Goal: Information Seeking & Learning: Understand process/instructions

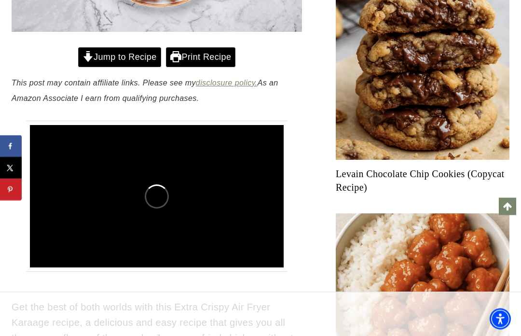
scroll to position [396, 0]
click at [128, 47] on link "Jump to Recipe" at bounding box center [119, 57] width 83 height 20
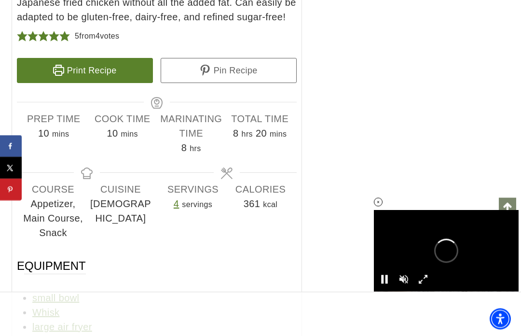
scroll to position [5644, 0]
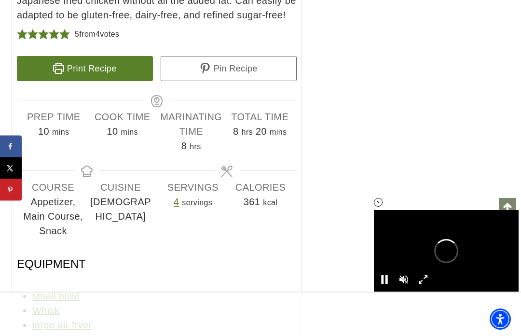
click at [91, 68] on link "Print Recipe" at bounding box center [85, 68] width 136 height 25
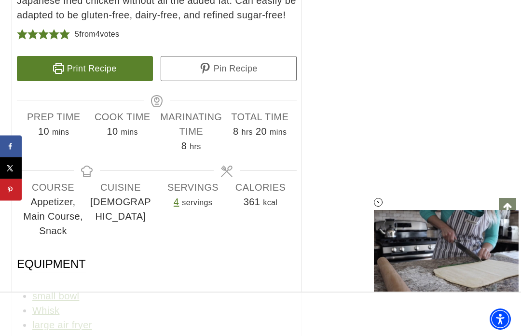
scroll to position [5661, 0]
